Goal: Information Seeking & Learning: Learn about a topic

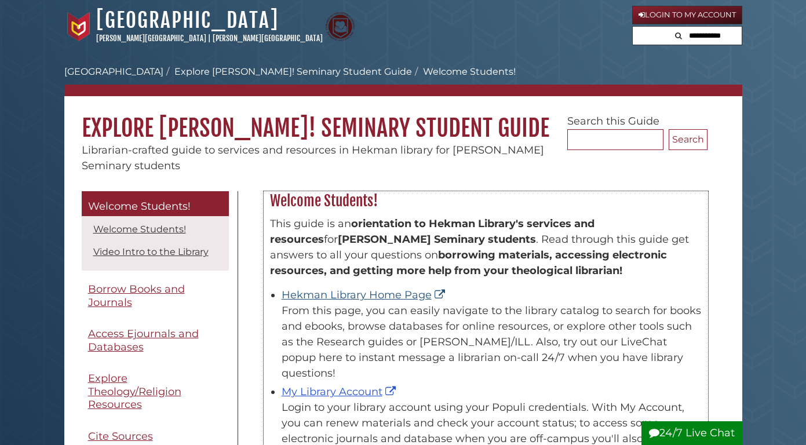
click at [329, 292] on link "Hekman Library Home Page" at bounding box center [364, 294] width 166 height 13
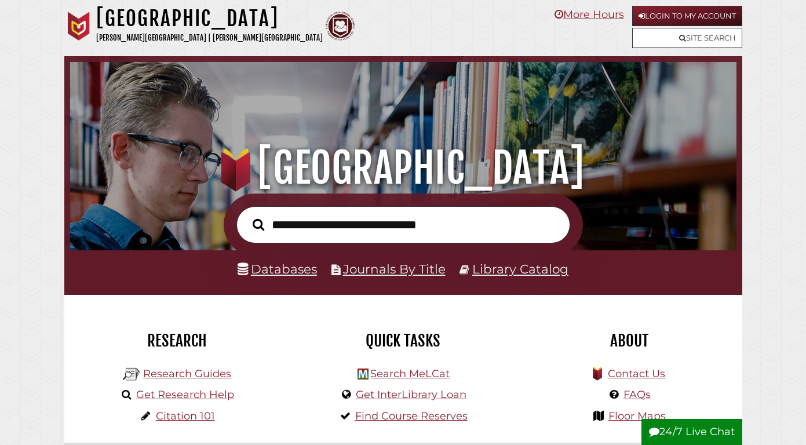
scroll to position [220, 660]
click at [297, 268] on link "Databases" at bounding box center [276, 268] width 79 height 15
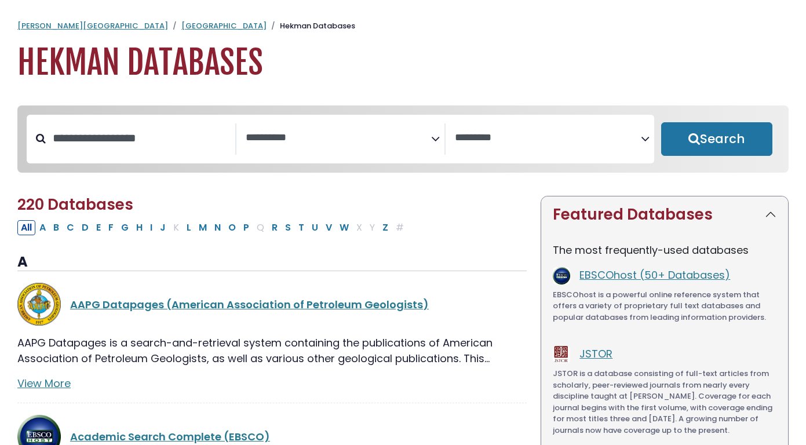
select select "Database Subject Filter"
select select "Database Vendors Filter"
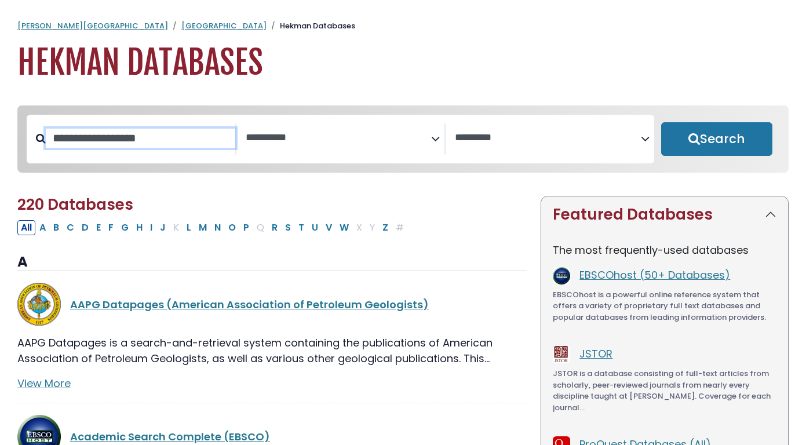
click at [119, 142] on input "Search database by title or keyword" at bounding box center [140, 138] width 189 height 19
type input "*"
type input "****"
click at [716, 140] on button "Search" at bounding box center [717, 139] width 112 height 34
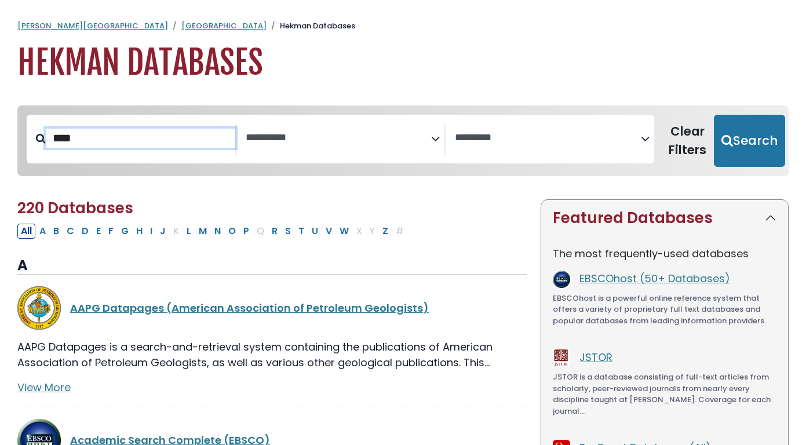
select select "Database Subject Filter"
select select "Database Vendors Filter"
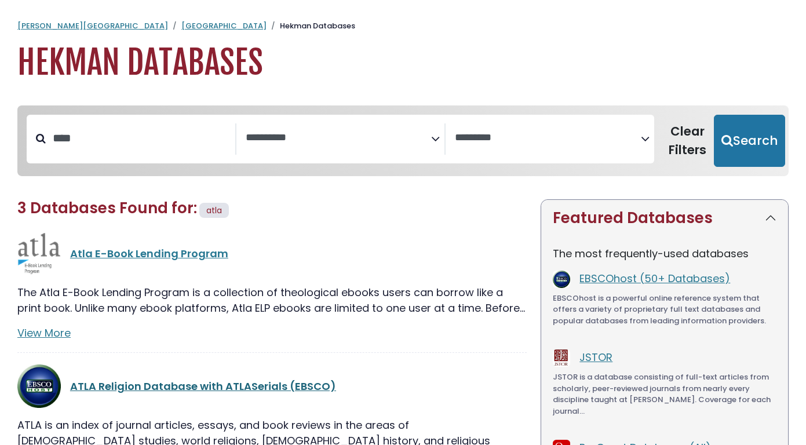
click at [193, 387] on link "ATLA Religion Database with ATLASerials (EBSCO)" at bounding box center [203, 386] width 266 height 14
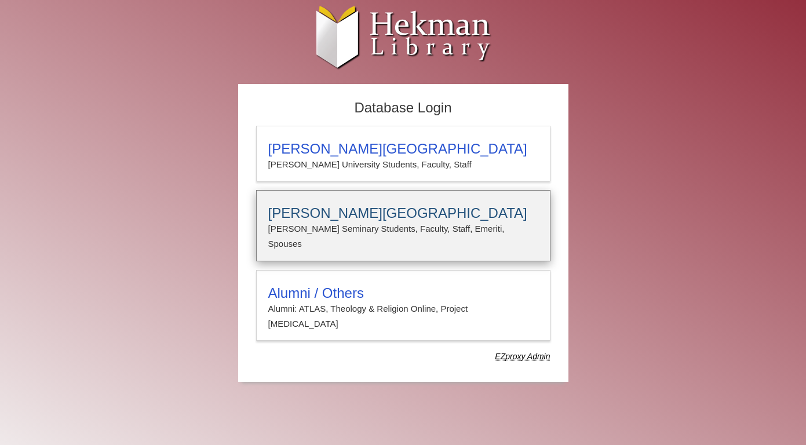
click at [367, 225] on p "[PERSON_NAME] Seminary Students, Faculty, Staff, Emeriti, Spouses" at bounding box center [403, 236] width 270 height 31
